Goal: Check status: Check status

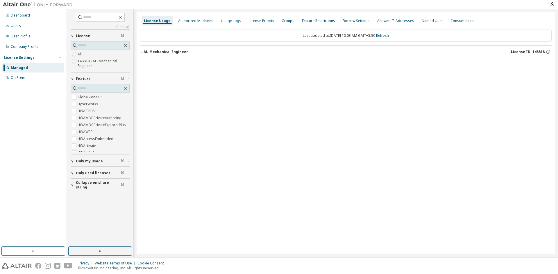
click at [163, 49] on button "AU Mechanical Engineer License ID: 148818" at bounding box center [345, 52] width 411 height 13
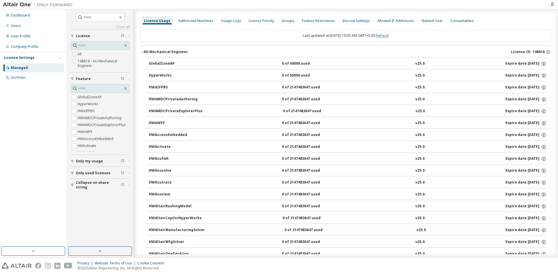
click at [389, 35] on link "Refresh" at bounding box center [382, 35] width 13 height 5
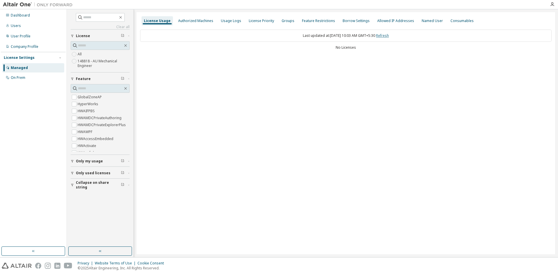
click at [389, 36] on link "Refresh" at bounding box center [382, 35] width 13 height 5
click at [387, 36] on link "Refresh" at bounding box center [382, 35] width 13 height 5
click at [388, 37] on link "Refresh" at bounding box center [382, 35] width 13 height 5
click at [142, 51] on icon "button" at bounding box center [141, 51] width 3 height 3
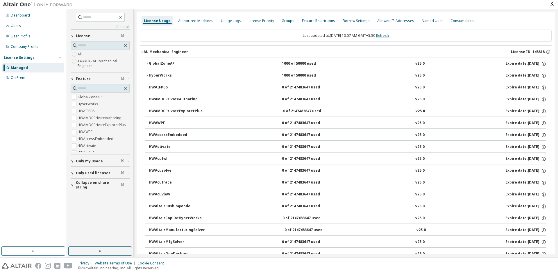
click at [389, 36] on link "Refresh" at bounding box center [382, 35] width 13 height 5
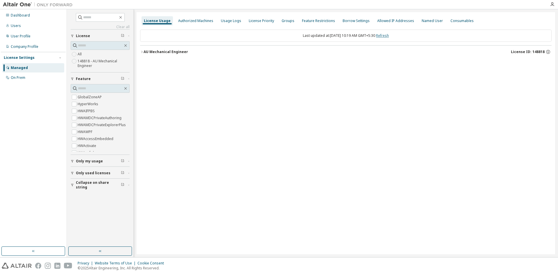
click at [384, 36] on link "Refresh" at bounding box center [382, 35] width 13 height 5
click at [141, 52] on icon "button" at bounding box center [141, 51] width 3 height 3
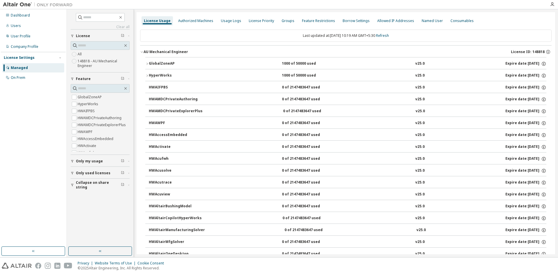
click at [230, 6] on div at bounding box center [311, 4] width 471 height 9
click at [164, 65] on div "GlobalZoneAP" at bounding box center [175, 63] width 52 height 5
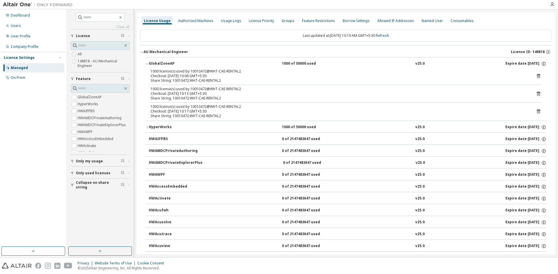
click at [164, 65] on div "GlobalZoneAP" at bounding box center [175, 63] width 52 height 5
